Goal: Task Accomplishment & Management: Manage account settings

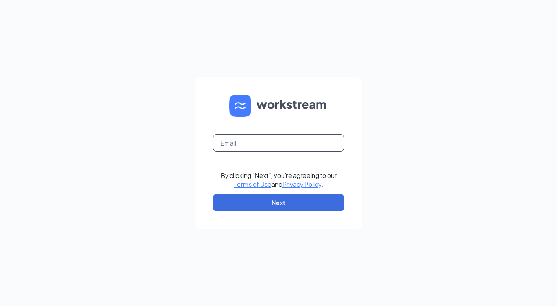
click at [321, 140] on input "text" at bounding box center [278, 143] width 131 height 18
click at [436, 212] on div "By clicking "Next", you're agreeing to our Terms of Use and Privacy Policy . Ne…" at bounding box center [278, 153] width 557 height 306
click at [294, 144] on input "text" at bounding box center [278, 143] width 131 height 18
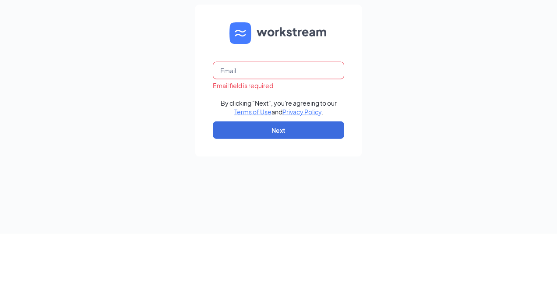
click at [321, 140] on input "text" at bounding box center [278, 143] width 131 height 18
type input "[EMAIL_ADDRESS][DOMAIN_NAME]"
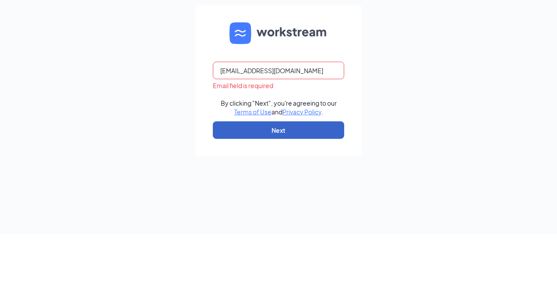
click at [313, 203] on button "Next" at bounding box center [278, 202] width 131 height 18
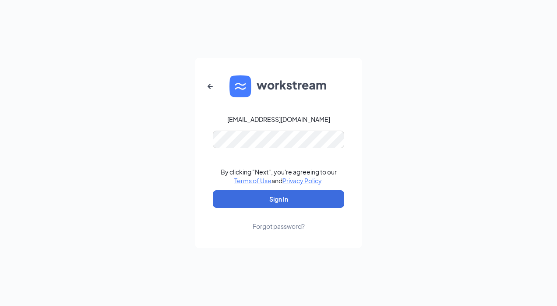
click at [283, 206] on button "Sign In" at bounding box center [278, 199] width 131 height 18
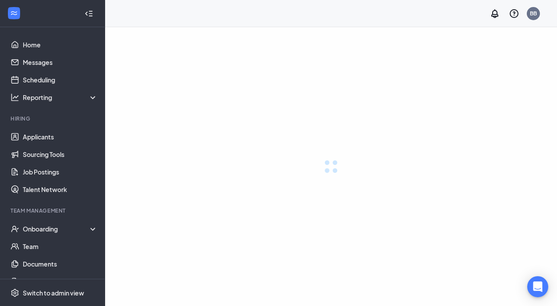
click at [30, 248] on link "Team" at bounding box center [60, 246] width 75 height 18
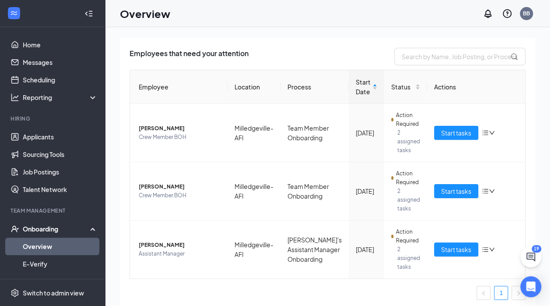
scroll to position [56, 0]
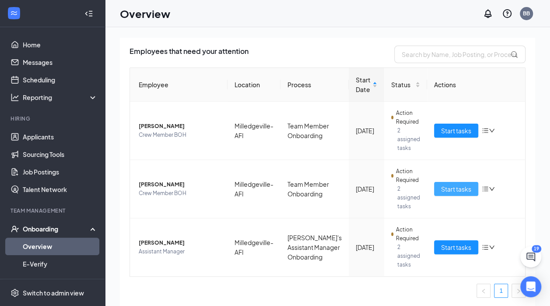
click at [450, 192] on span "Start tasks" at bounding box center [456, 189] width 30 height 10
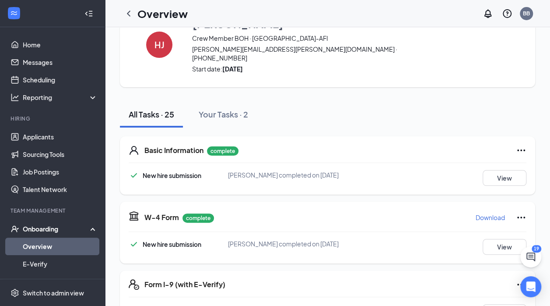
click at [130, 9] on icon "ChevronLeft" at bounding box center [128, 13] width 11 height 11
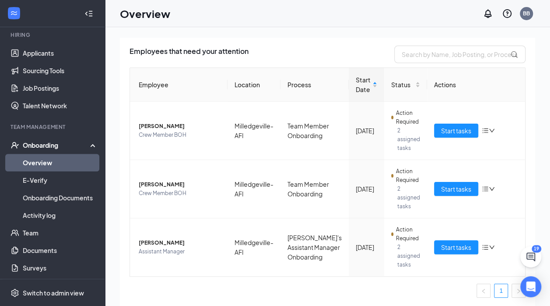
scroll to position [84, 0]
click at [33, 230] on link "Team" at bounding box center [60, 232] width 75 height 18
